Goal: Navigation & Orientation: Find specific page/section

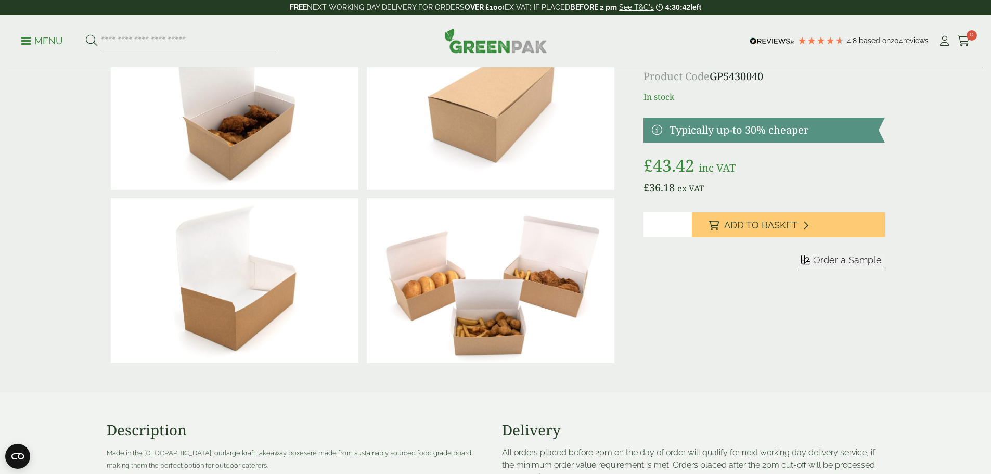
scroll to position [69, 0]
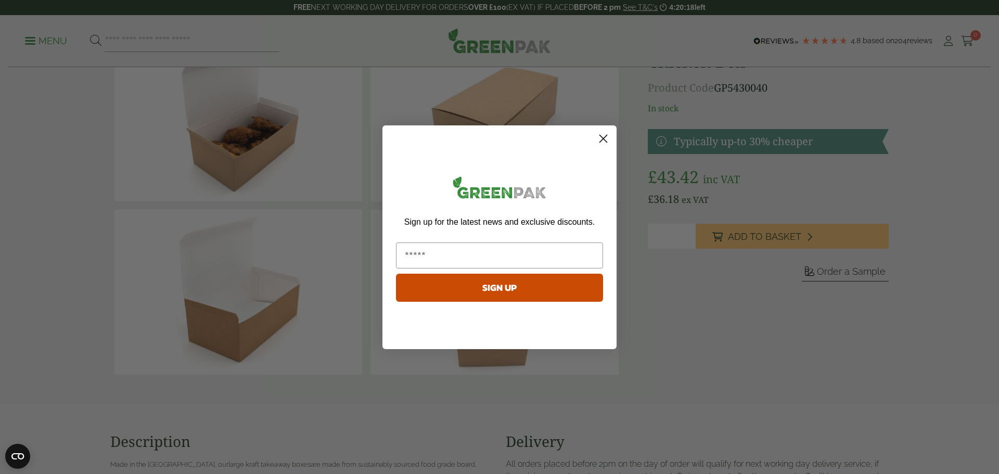
click at [603, 137] on circle "Close dialog" at bounding box center [603, 138] width 17 height 17
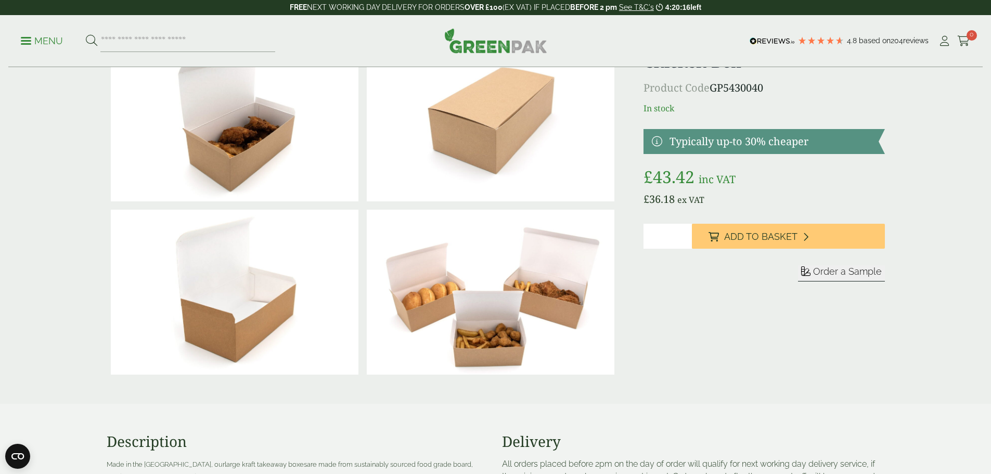
drag, startPoint x: 12, startPoint y: 39, endPoint x: 22, endPoint y: 37, distance: 10.5
click at [13, 39] on div "Menu 4.8 Based on 204 reviews My Account" at bounding box center [495, 41] width 974 height 52
click at [23, 37] on div "Menu 4.8 Based on 204 reviews My Account" at bounding box center [495, 41] width 974 height 52
click at [25, 38] on link "Menu" at bounding box center [42, 40] width 42 height 10
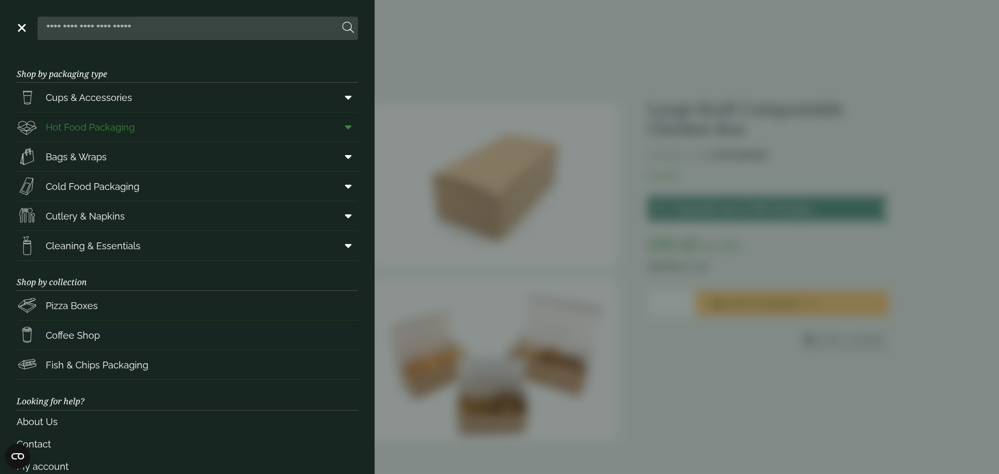
click at [176, 128] on link "Hot Food Packaging" at bounding box center [187, 126] width 341 height 29
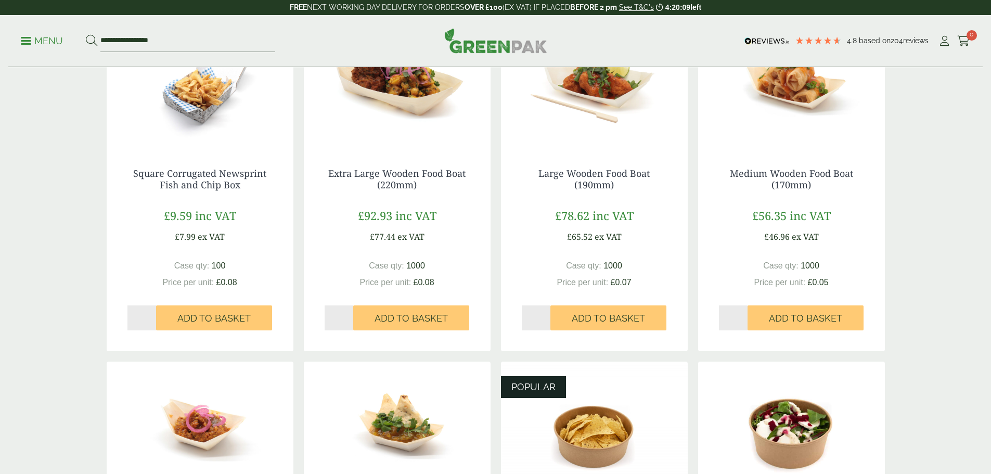
scroll to position [420, 0]
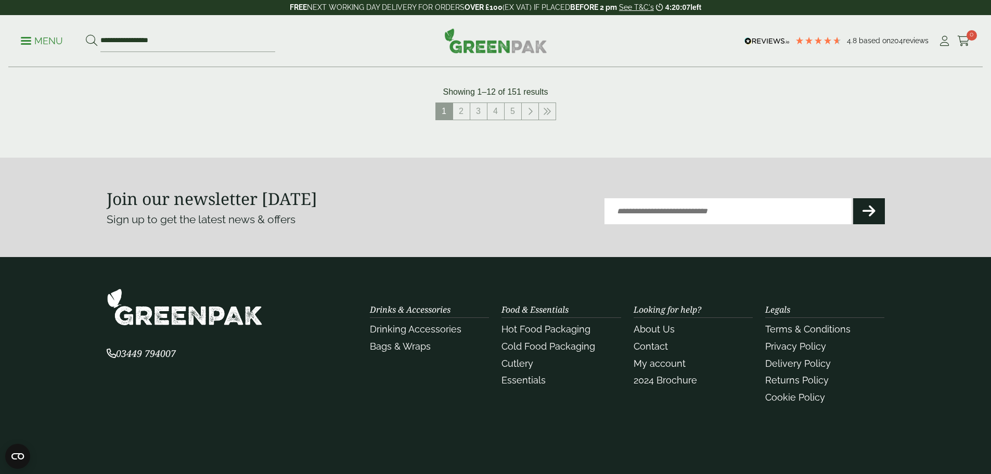
drag, startPoint x: 210, startPoint y: 243, endPoint x: 217, endPoint y: -63, distance: 306.5
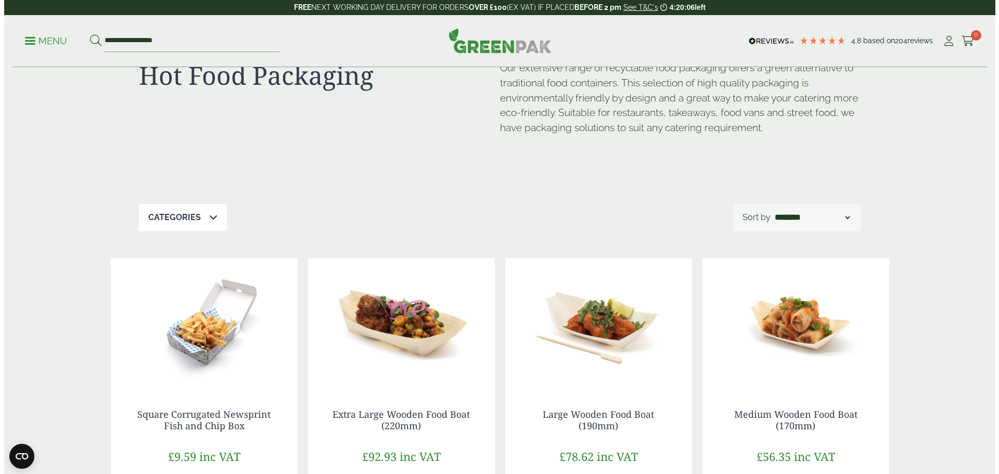
scroll to position [0, 0]
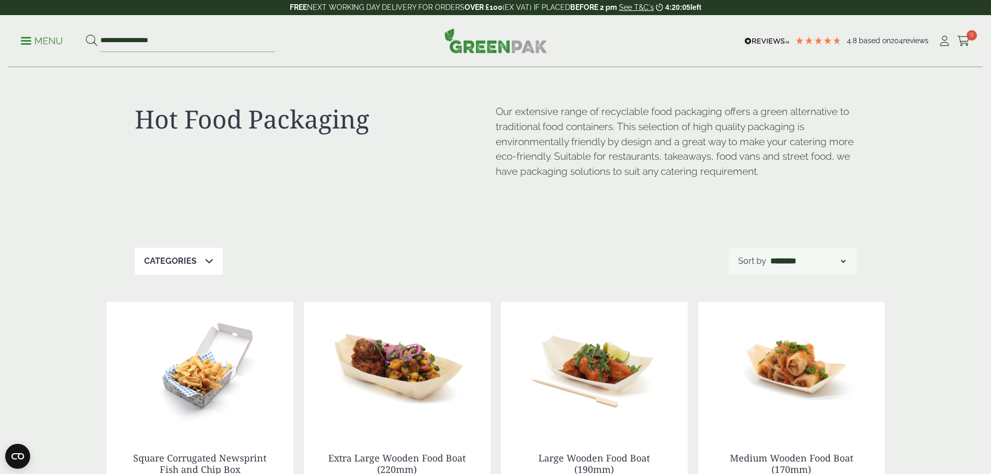
click at [59, 41] on p "Menu" at bounding box center [42, 41] width 42 height 12
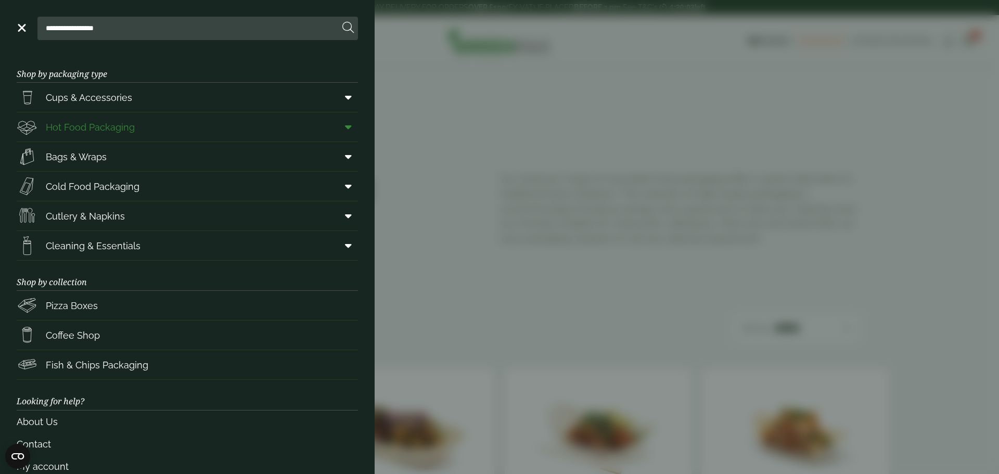
click at [345, 126] on icon at bounding box center [348, 127] width 7 height 10
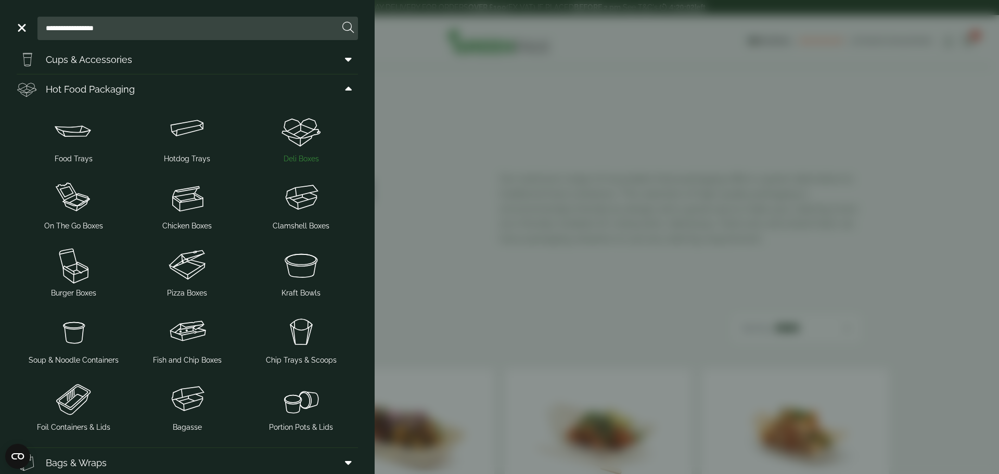
scroll to position [69, 0]
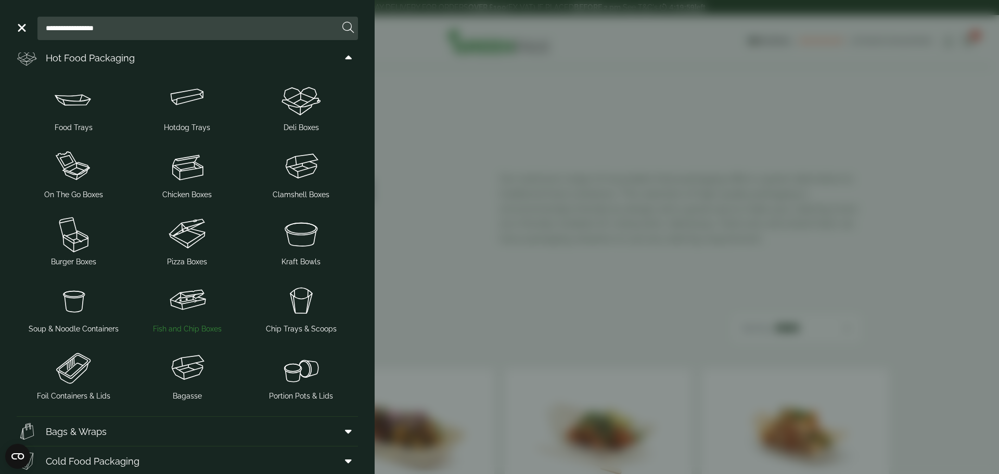
click at [186, 313] on img at bounding box center [188, 301] width 106 height 42
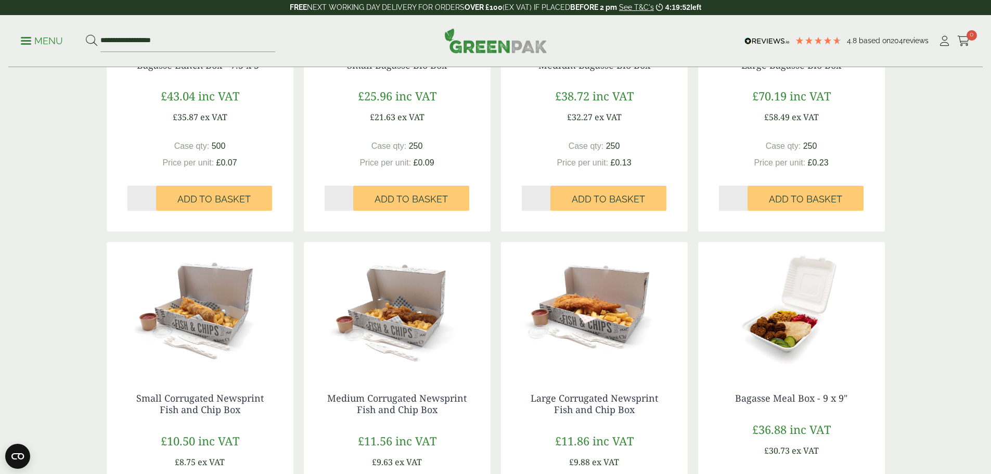
scroll to position [971, 0]
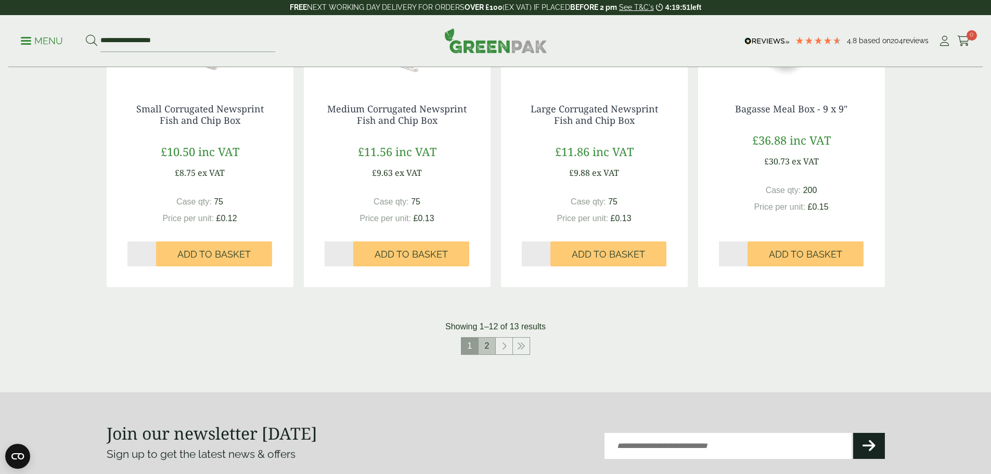
click at [492, 350] on link "2" at bounding box center [487, 346] width 17 height 17
